Goal: Find specific page/section: Find specific page/section

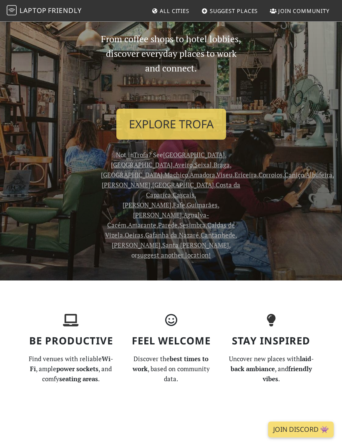
scroll to position [72, 0]
click at [190, 120] on link "Explore Trofa" at bounding box center [171, 124] width 110 height 31
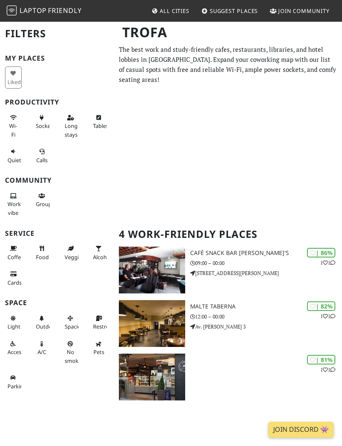
click at [30, 10] on span "Laptop" at bounding box center [33, 10] width 27 height 9
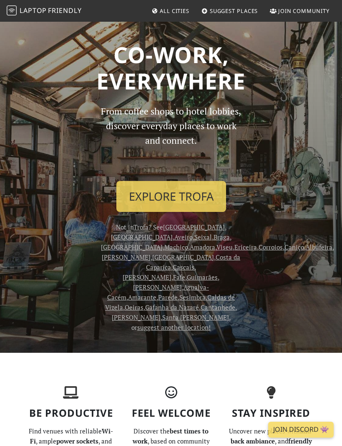
click at [167, 9] on span "All Cities" at bounding box center [175, 11] width 30 height 8
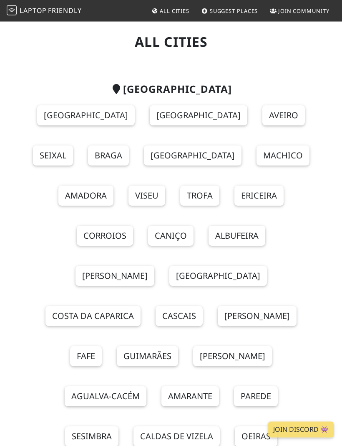
scroll to position [20, 0]
click at [129, 145] on link "Braga" at bounding box center [108, 155] width 41 height 20
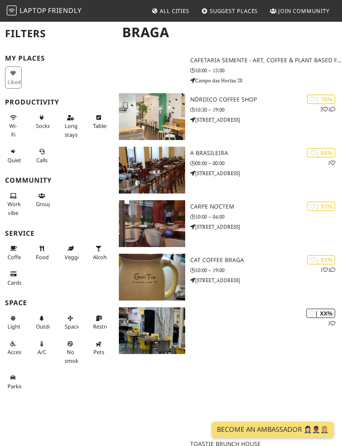
scroll to position [838, 0]
